Goal: Understand process/instructions: Learn how to perform a task or action

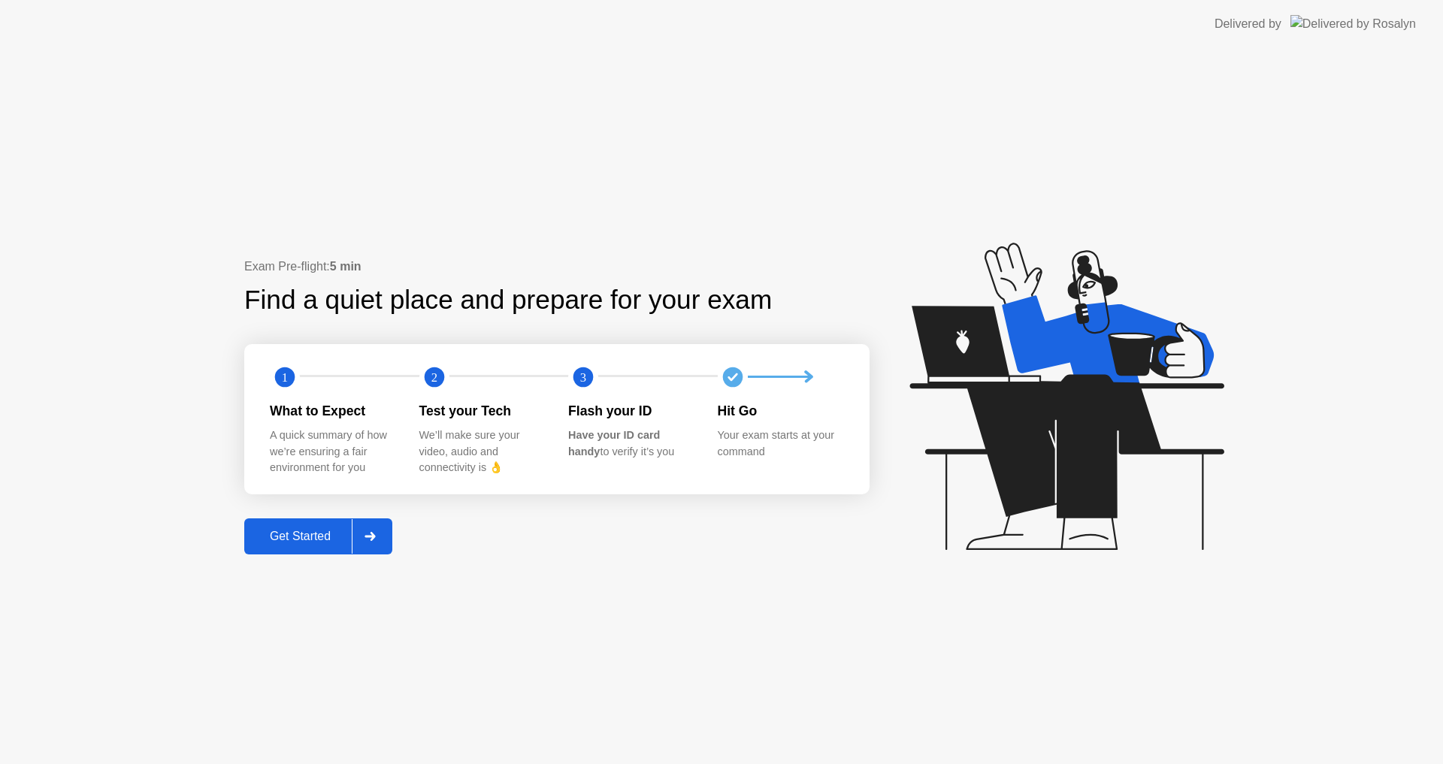
click at [317, 536] on div "Get Started" at bounding box center [300, 537] width 103 height 14
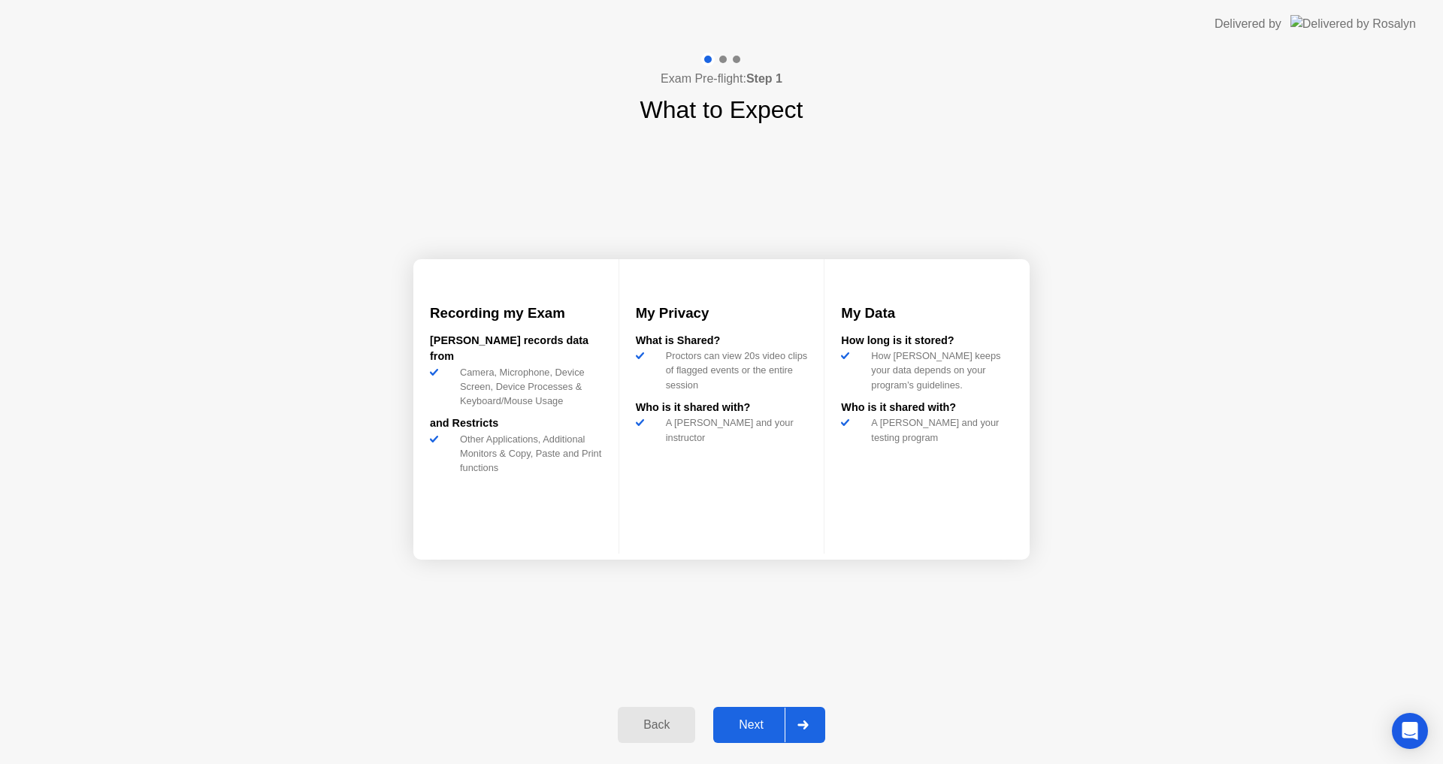
click at [749, 719] on div "Next" at bounding box center [751, 726] width 67 height 14
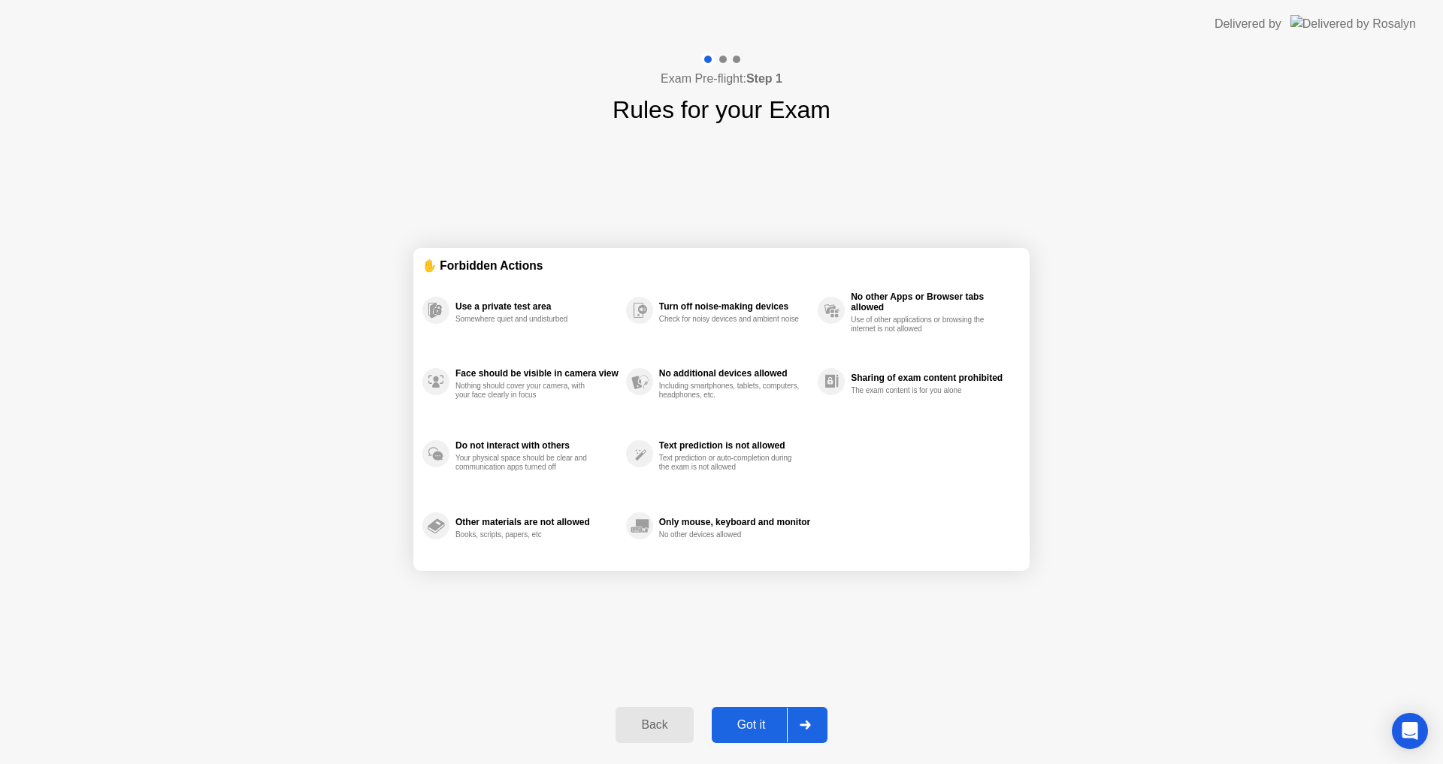
click at [767, 723] on div "Got it" at bounding box center [751, 726] width 71 height 14
select select "**********"
select select "*******"
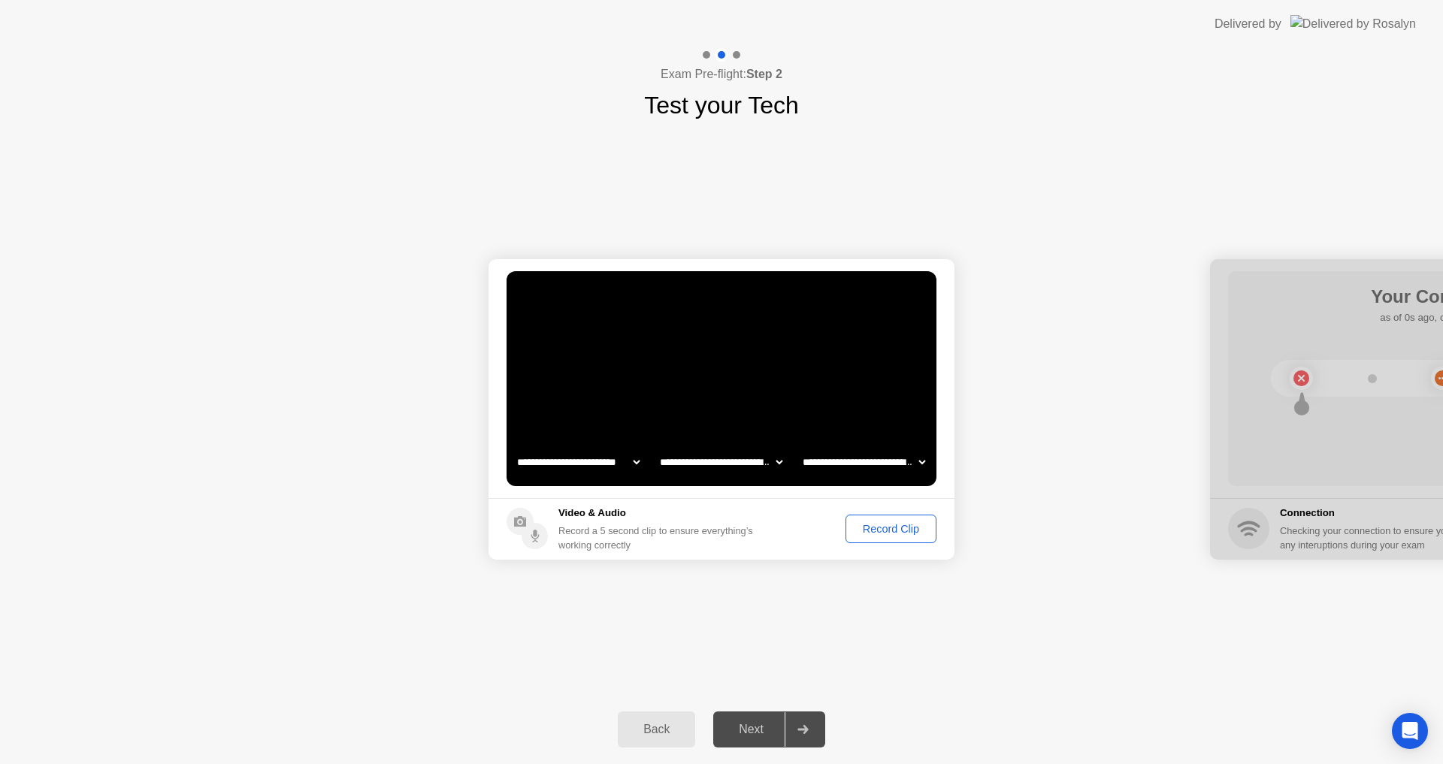
click at [885, 531] on div "Record Clip" at bounding box center [891, 529] width 80 height 12
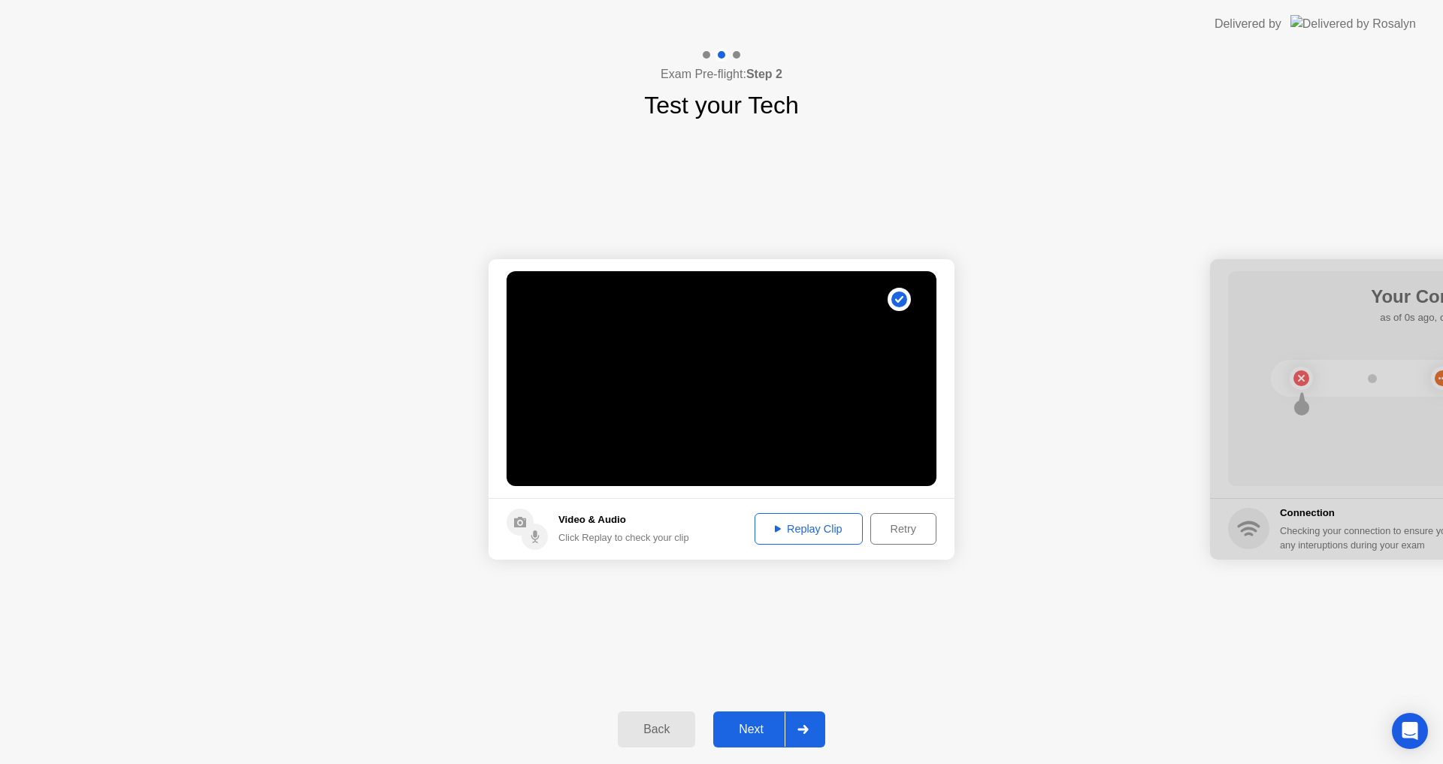
click at [752, 733] on div "Next" at bounding box center [751, 730] width 67 height 14
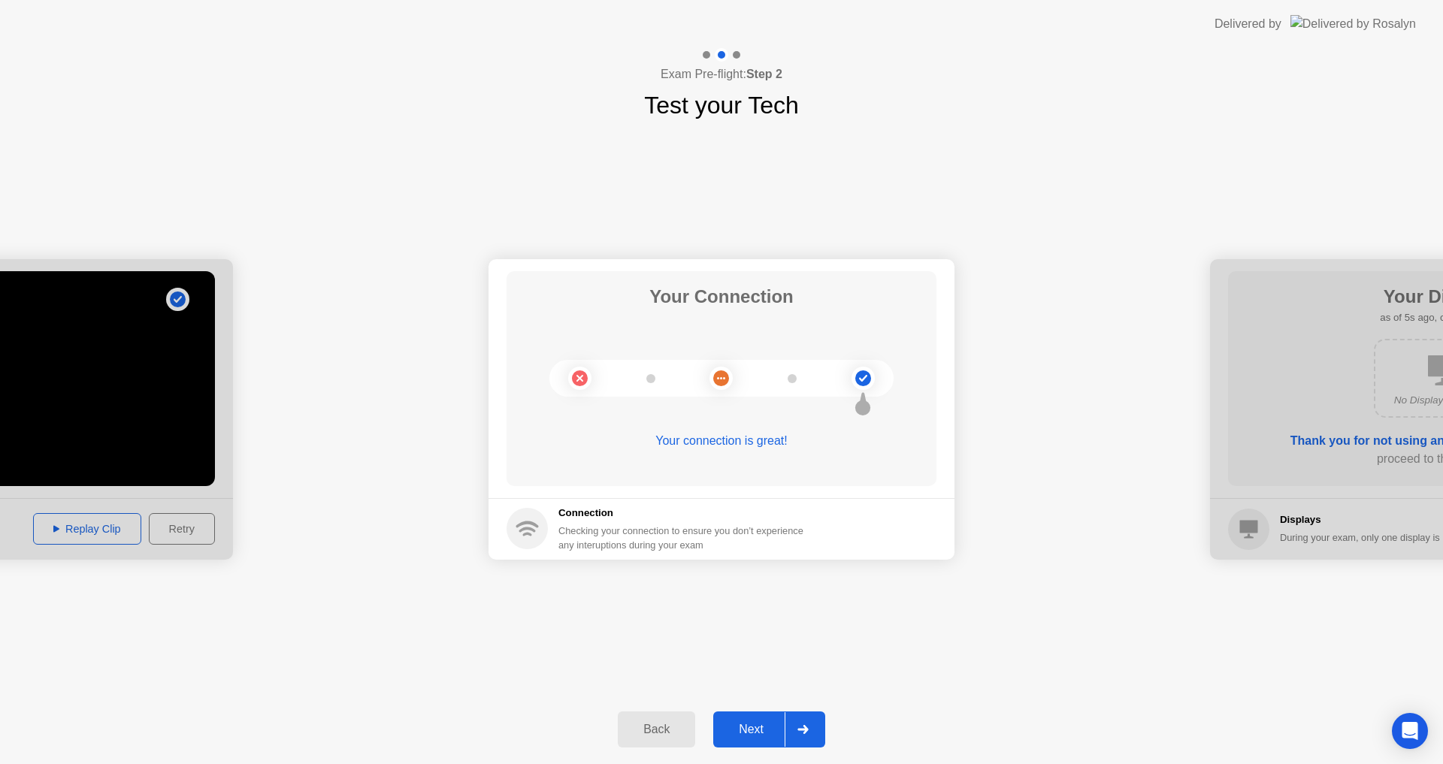
click at [758, 732] on div "Next" at bounding box center [751, 730] width 67 height 14
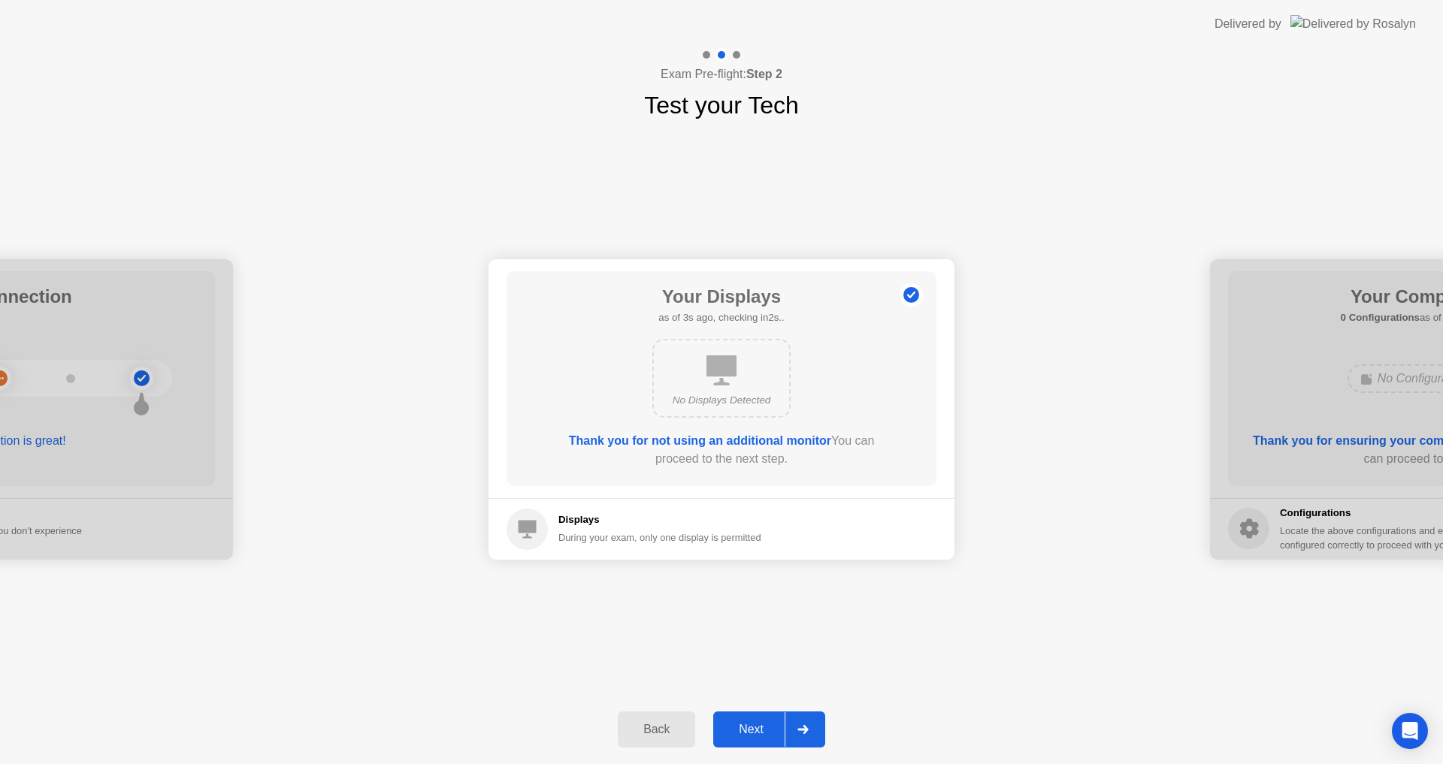
click at [767, 728] on div "Next" at bounding box center [751, 730] width 67 height 14
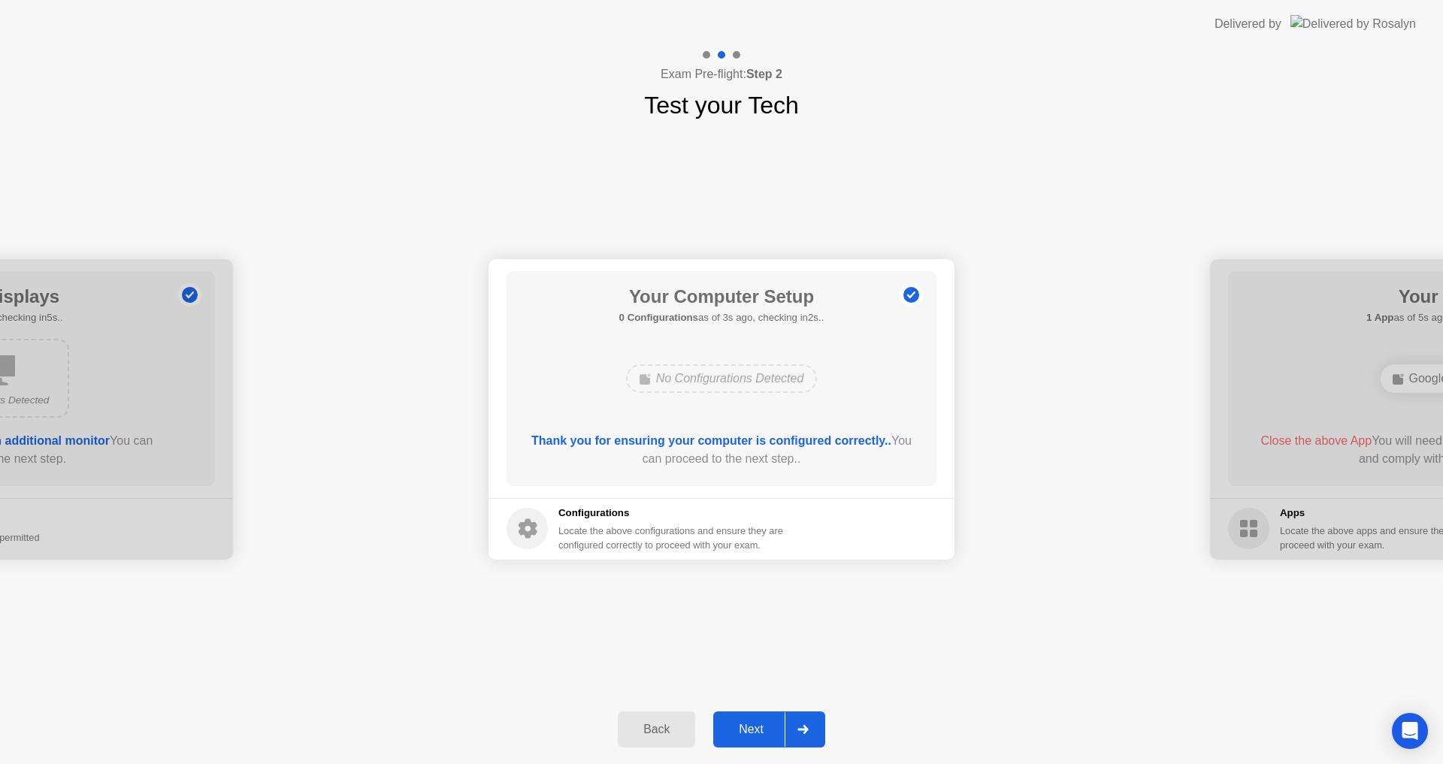
click at [761, 718] on button "Next" at bounding box center [769, 730] width 112 height 36
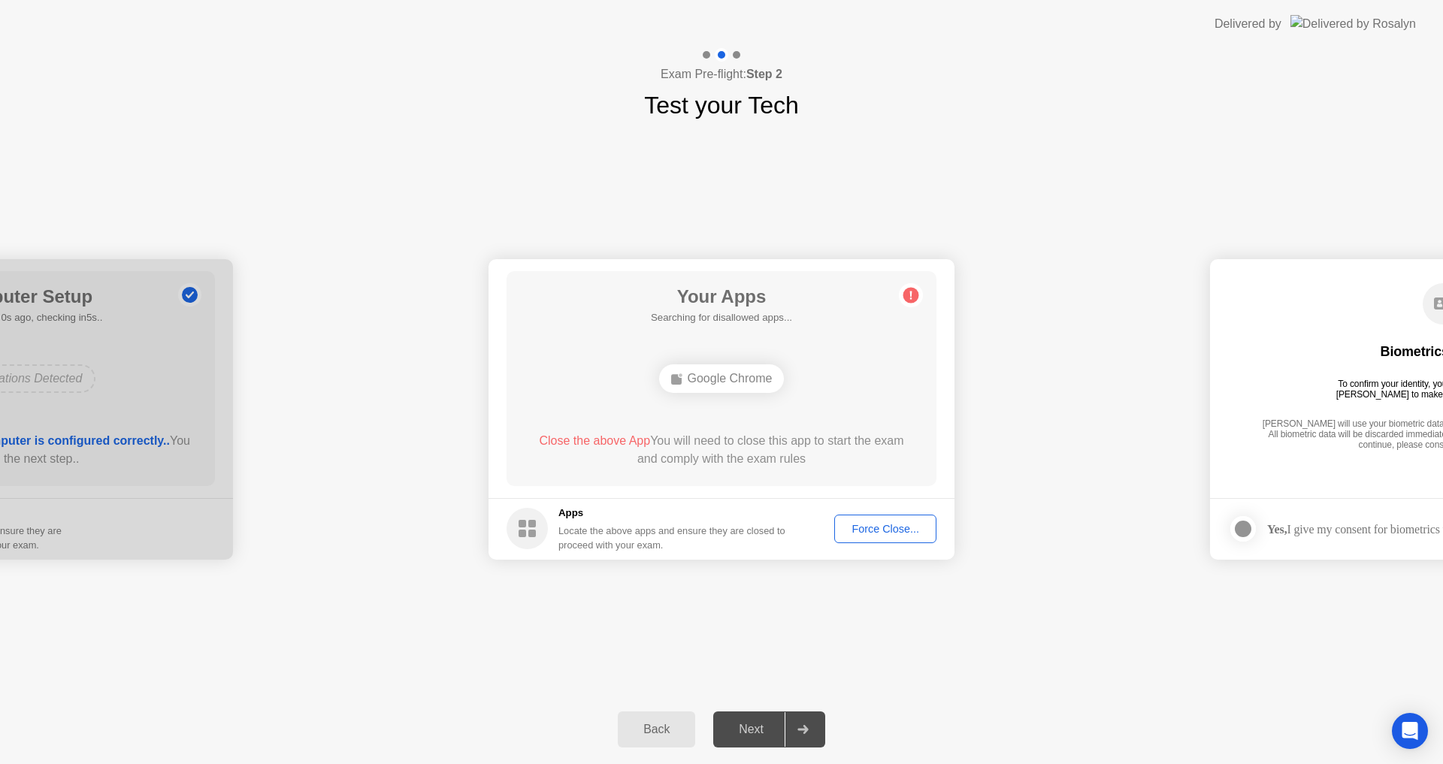
click at [885, 528] on div "Force Close..." at bounding box center [886, 529] width 92 height 12
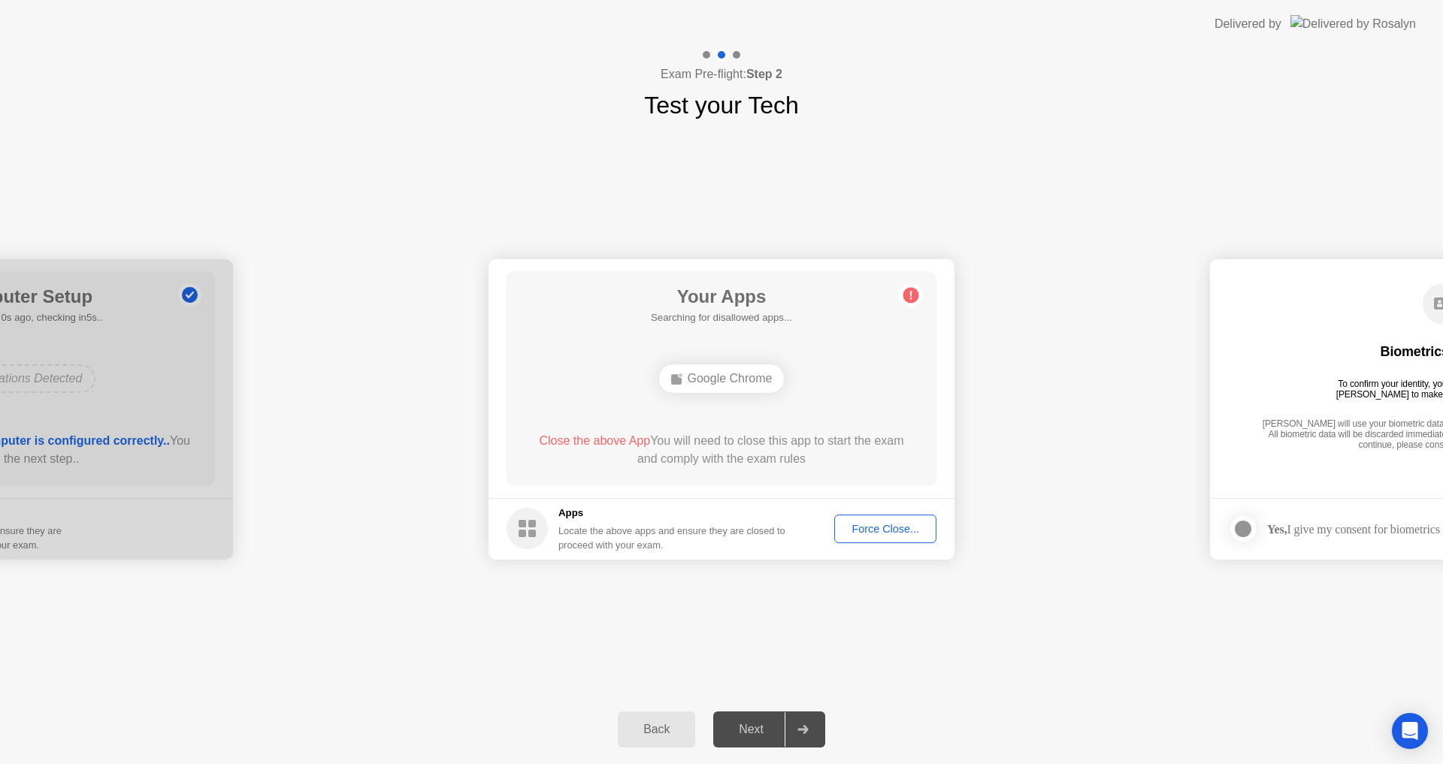
click at [617, 441] on span "Close the above App" at bounding box center [594, 440] width 111 height 13
